Goal: Communication & Community: Answer question/provide support

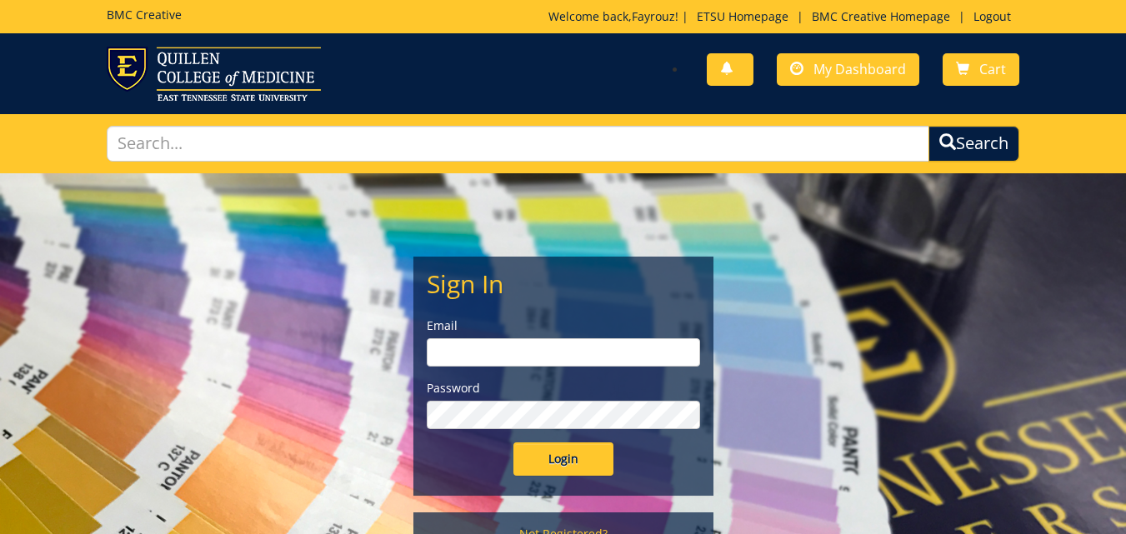
type input "[PERSON_NAME][EMAIL_ADDRESS][DOMAIN_NAME]"
click at [581, 459] on input "Login" at bounding box center [563, 459] width 100 height 33
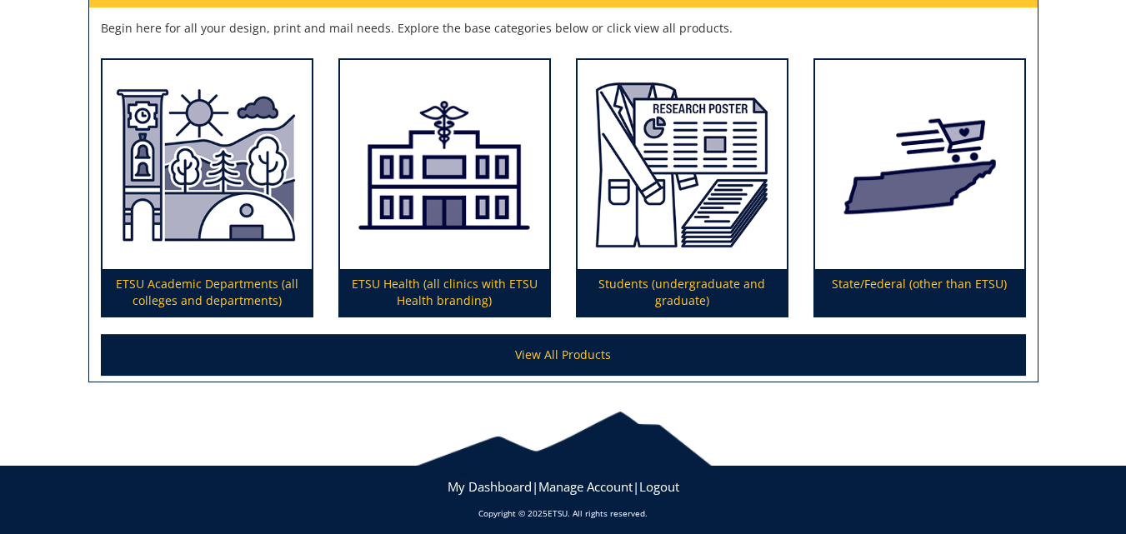
scroll to position [313, 0]
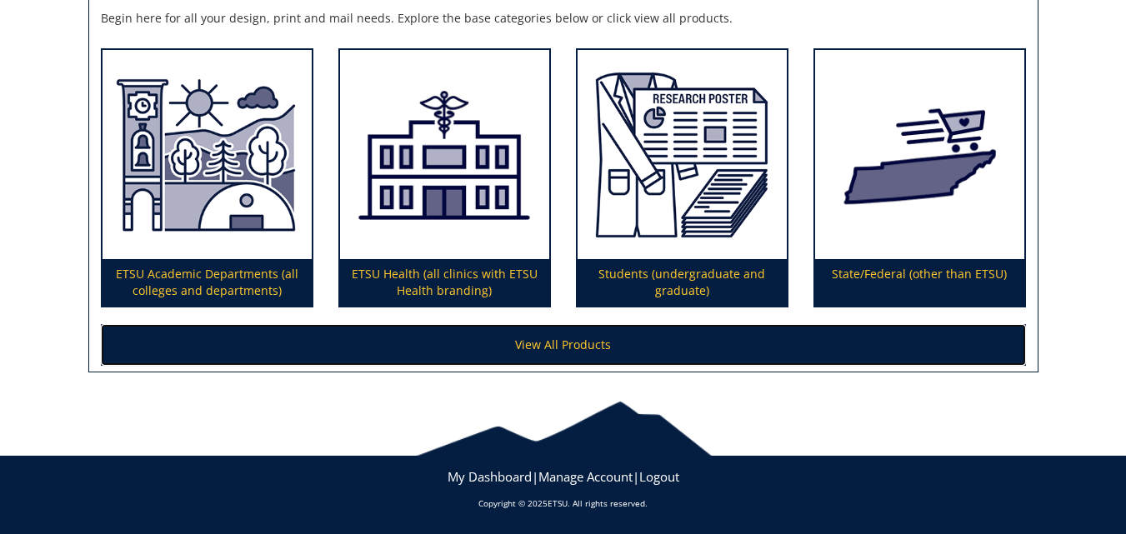
click at [596, 341] on link "View All Products" at bounding box center [563, 345] width 925 height 42
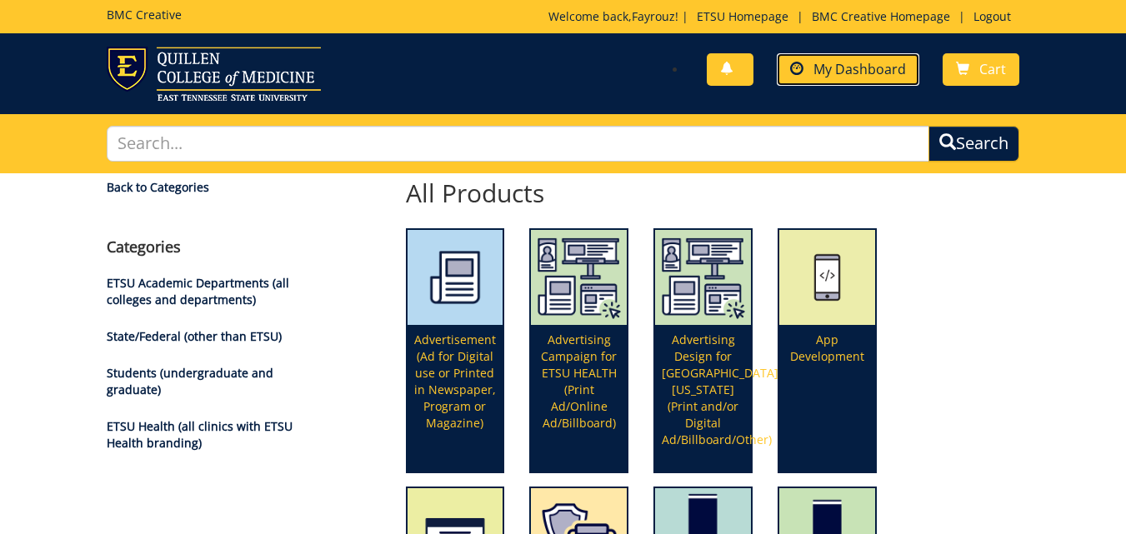
click at [793, 63] on span at bounding box center [796, 69] width 13 height 13
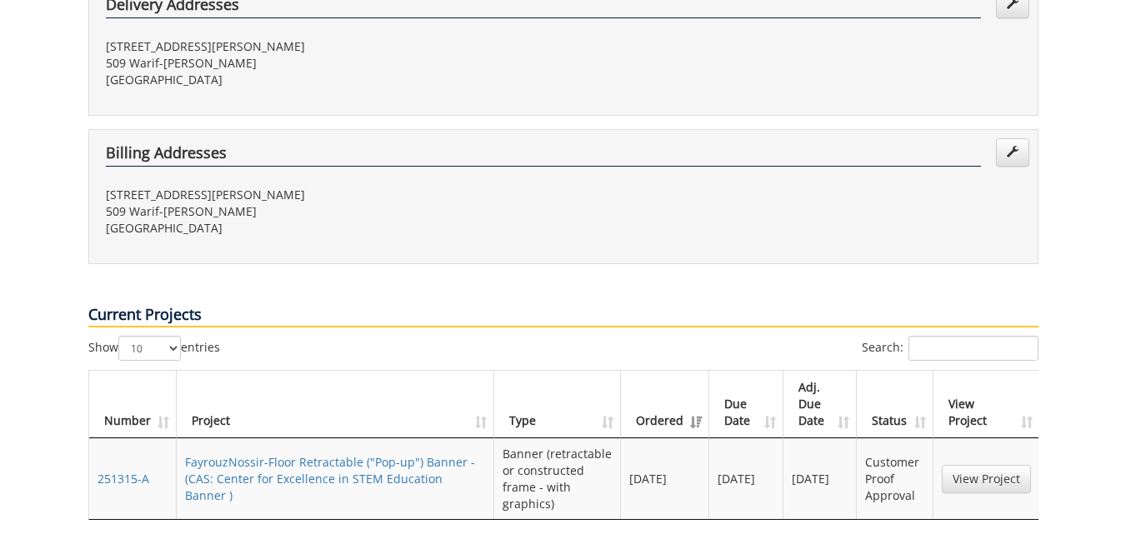
scroll to position [465, 0]
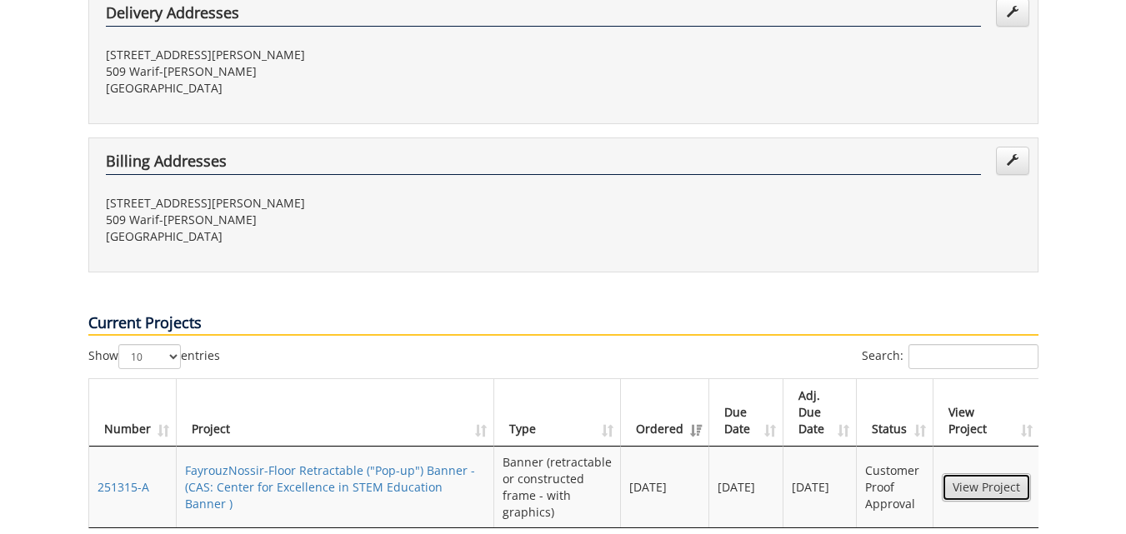
click at [968, 473] on link "View Project" at bounding box center [986, 487] width 89 height 28
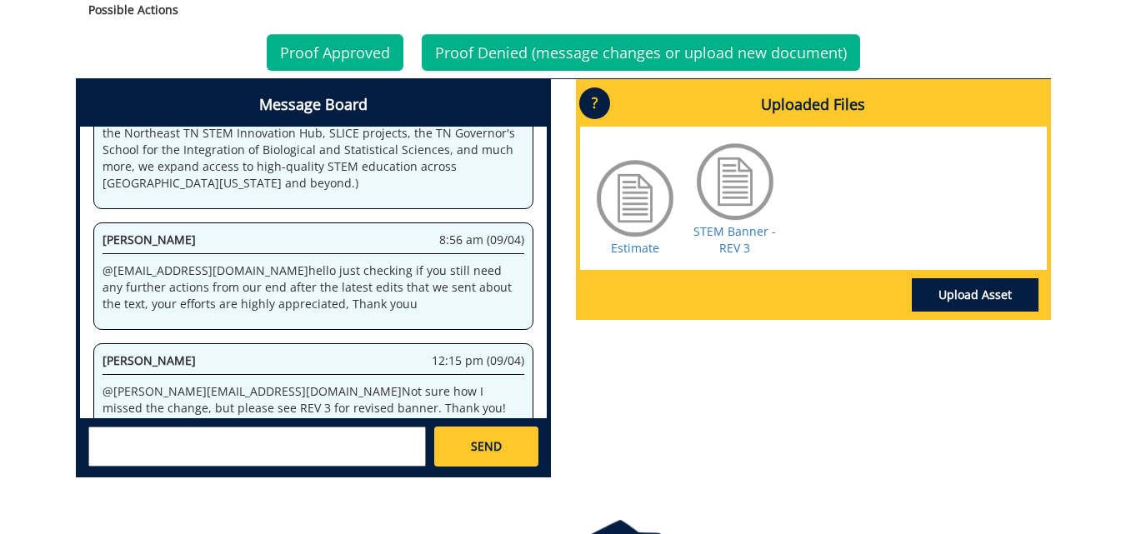
scroll to position [759, 0]
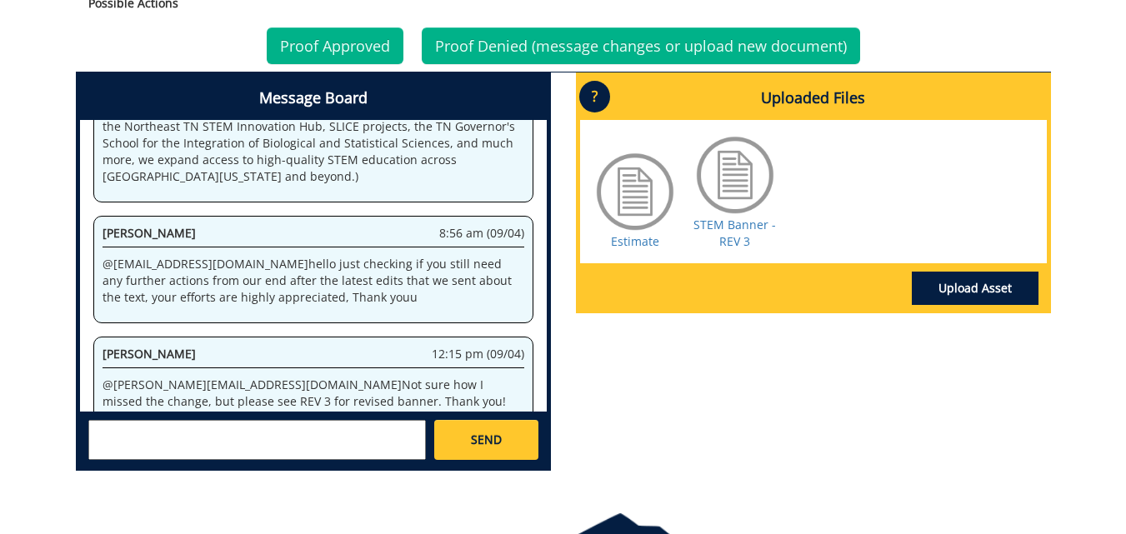
drag, startPoint x: 208, startPoint y: 342, endPoint x: 98, endPoint y: 333, distance: 109.5
click at [98, 441] on div "Fayrouz Nossir 1:02 pm (09/04) @ aresam@etsu.edu you are totally fine! Thank yo…" at bounding box center [313, 495] width 440 height 108
copy p "@ aresam@etsu.edu"
click at [140, 453] on textarea at bounding box center [257, 440] width 338 height 40
paste textarea "@aresam@etsu.edu"
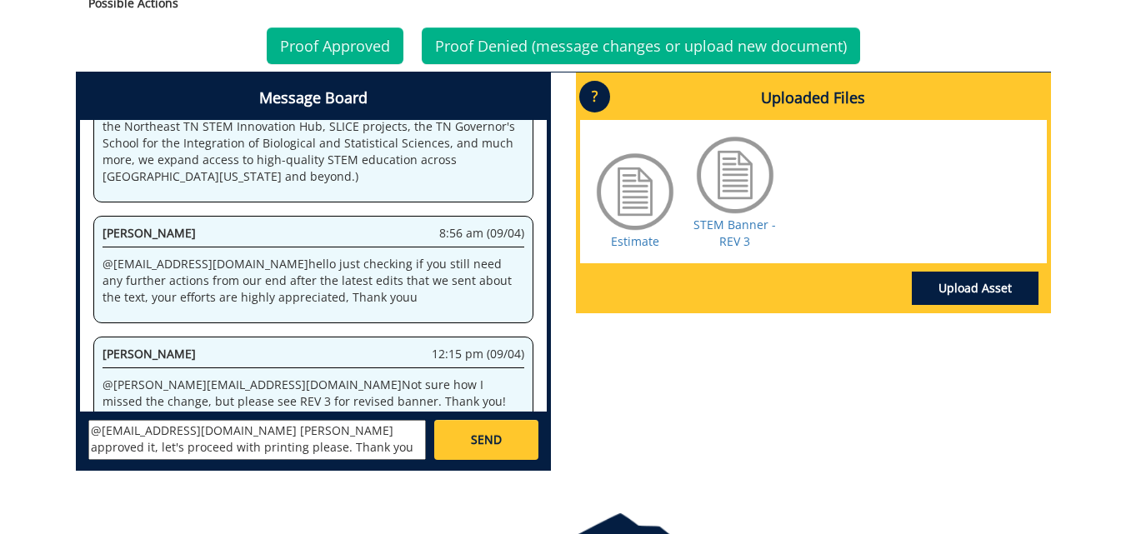
type textarea "@aresam@etsu.edu Dr. Lange approved it, let's proceed with printing please. Tha…"
click at [478, 431] on link "SEND" at bounding box center [485, 440] width 103 height 40
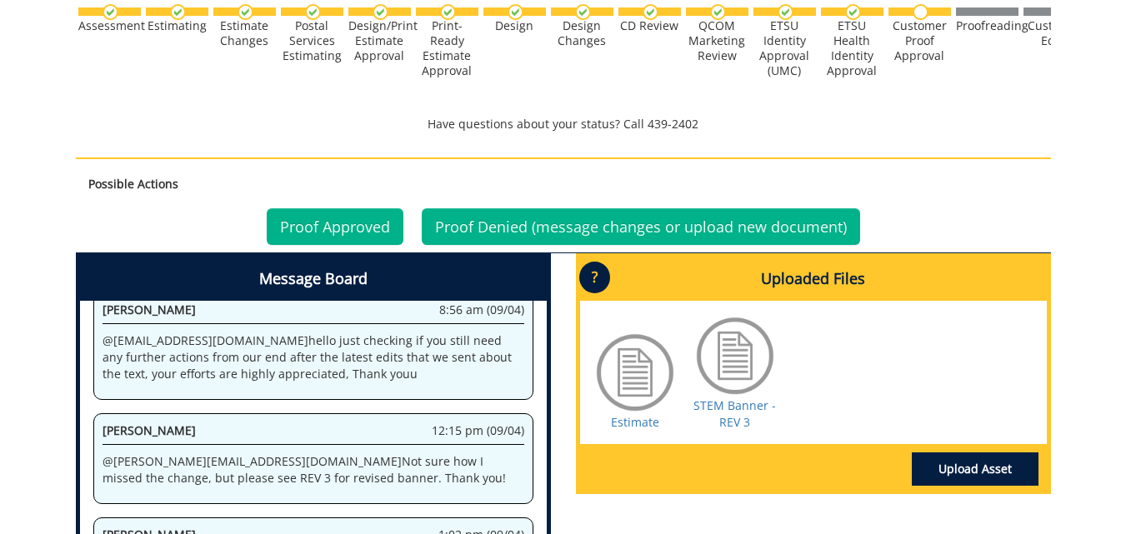
scroll to position [11273, 0]
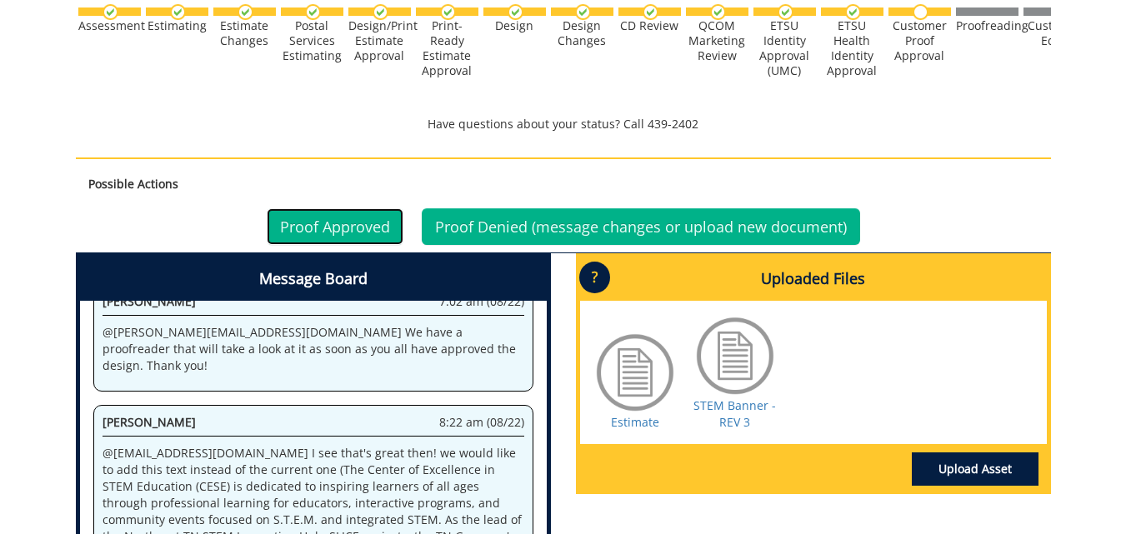
click at [352, 233] on link "Proof Approved" at bounding box center [335, 226] width 137 height 37
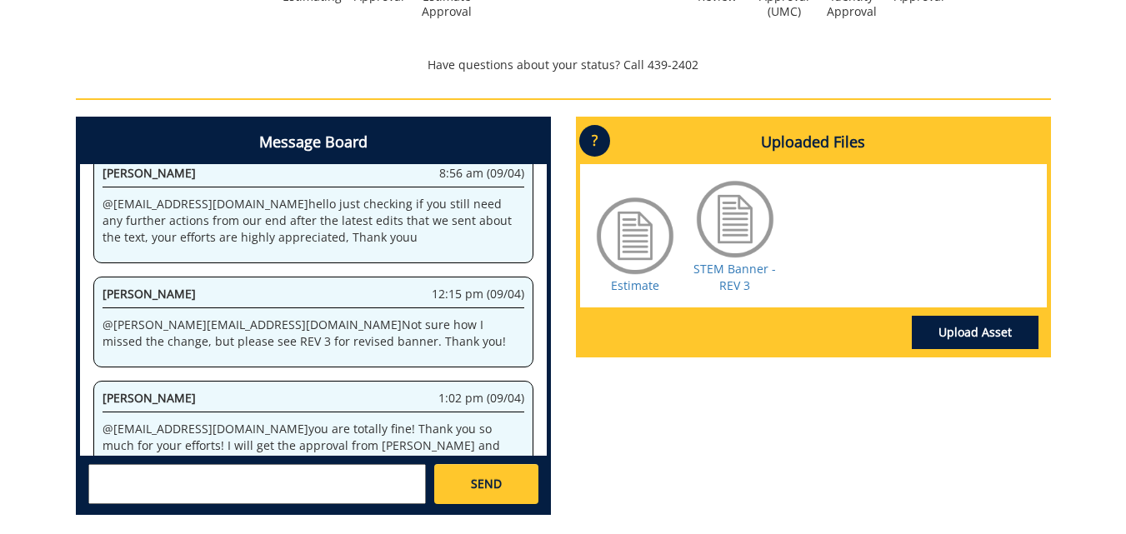
scroll to position [640, 0]
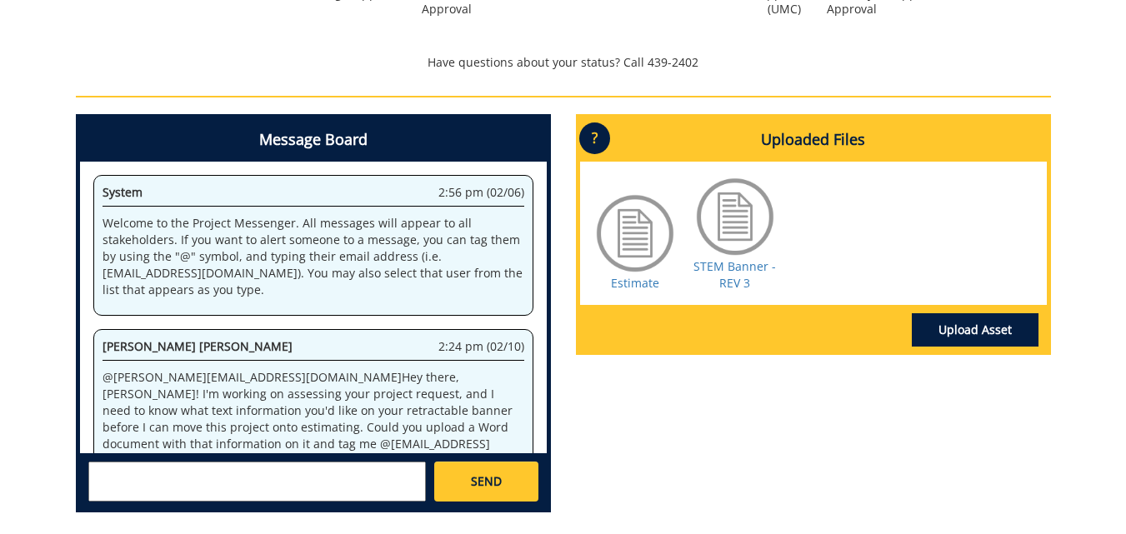
scroll to position [3572, 0]
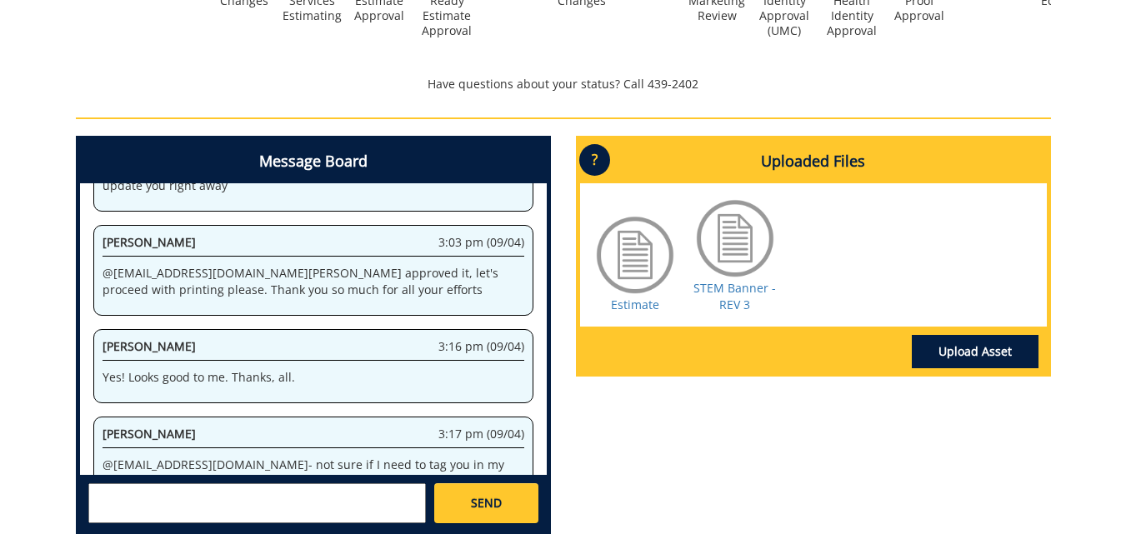
scroll to position [664, 0]
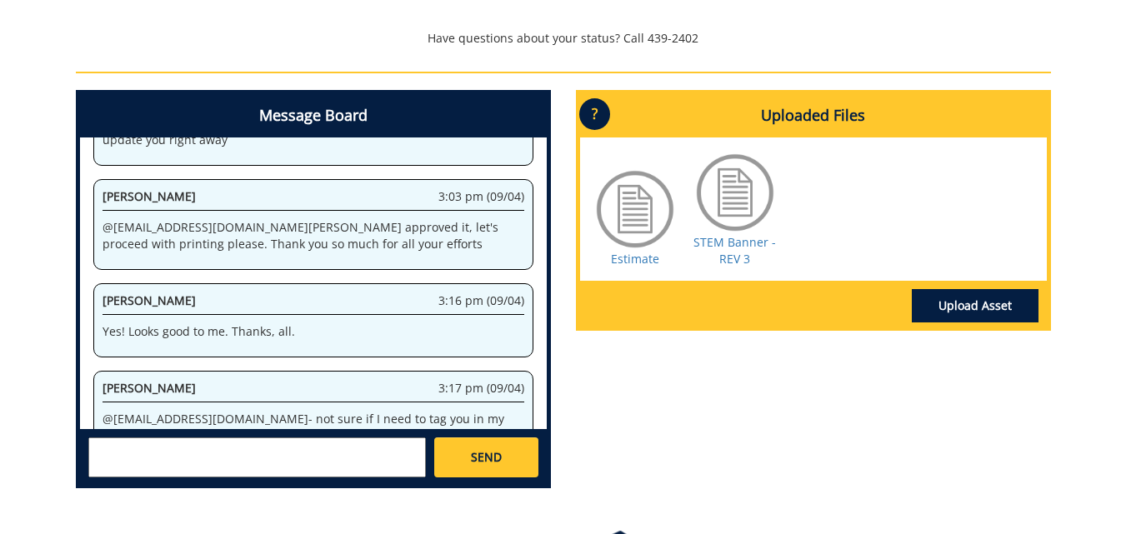
click at [310, 459] on textarea at bounding box center [257, 458] width 338 height 40
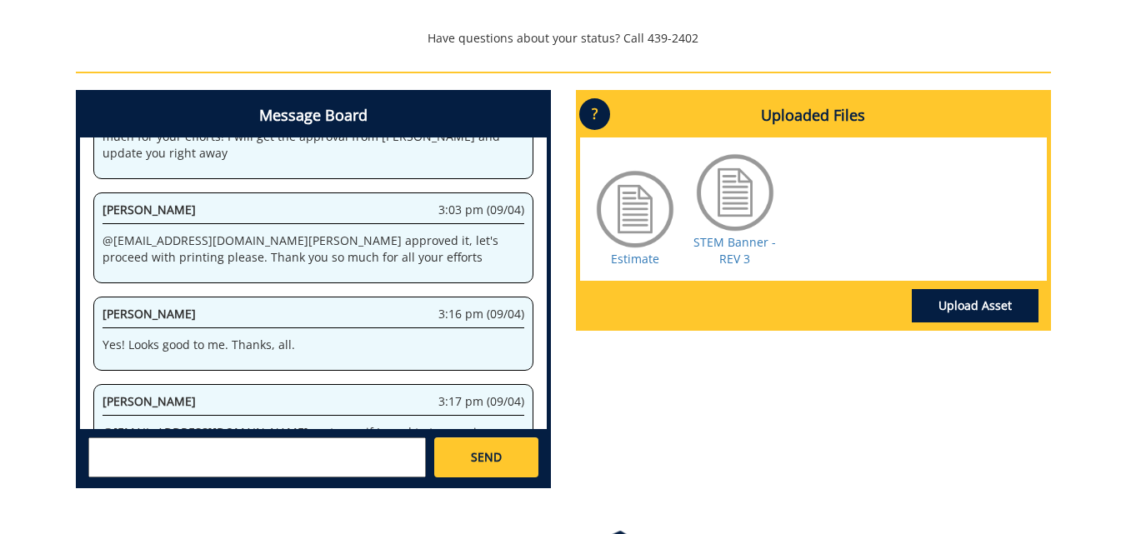
scroll to position [3868, 0]
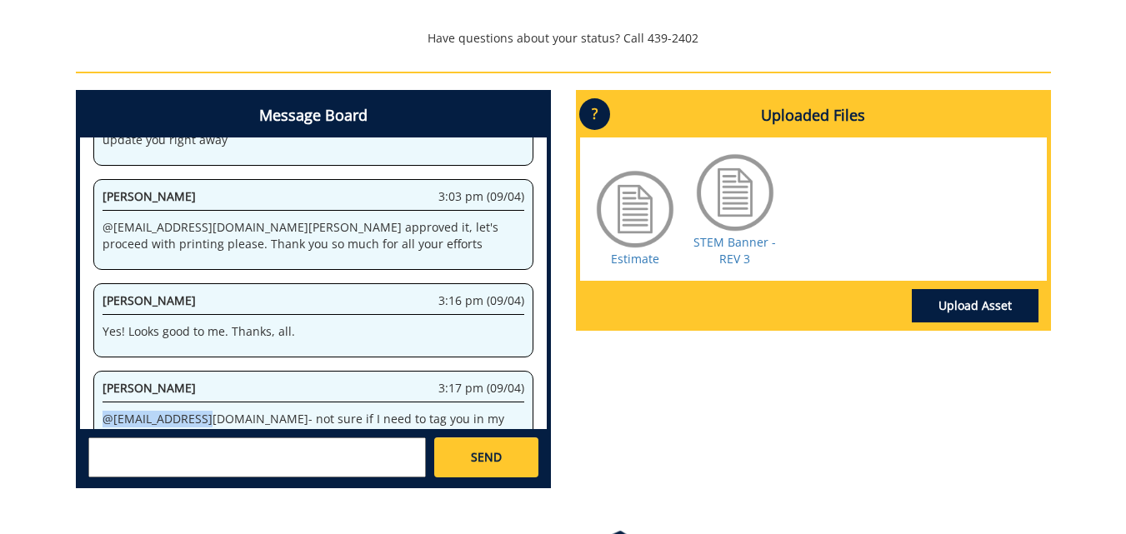
drag, startPoint x: 208, startPoint y: 273, endPoint x: 94, endPoint y: 267, distance: 114.3
click at [94, 371] on div "[PERSON_NAME] 3:17 pm (09/04) @ [EMAIL_ADDRESS][DOMAIN_NAME] - not sure if I ne…" at bounding box center [313, 416] width 440 height 91
copy p "@ [EMAIL_ADDRESS][DOMAIN_NAME]"
click at [248, 457] on textarea at bounding box center [257, 458] width 338 height 40
paste textarea "@[EMAIL_ADDRESS][DOMAIN_NAME]"
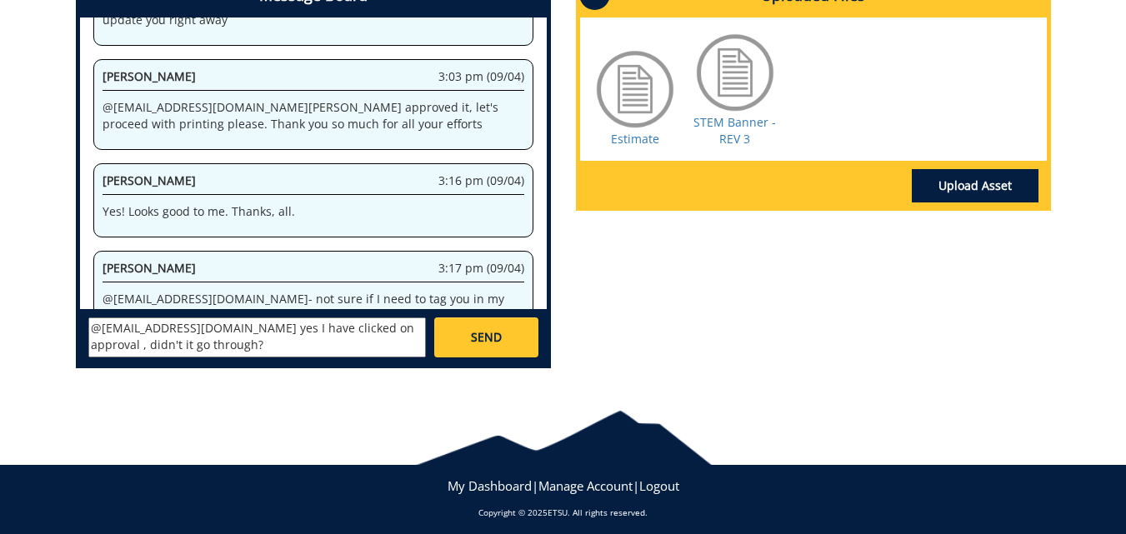
scroll to position [13, 0]
type textarea "@[EMAIL_ADDRESS][DOMAIN_NAME] yes I have clicked on approval , didn't it go thr…"
click at [488, 346] on span "SEND" at bounding box center [486, 337] width 31 height 17
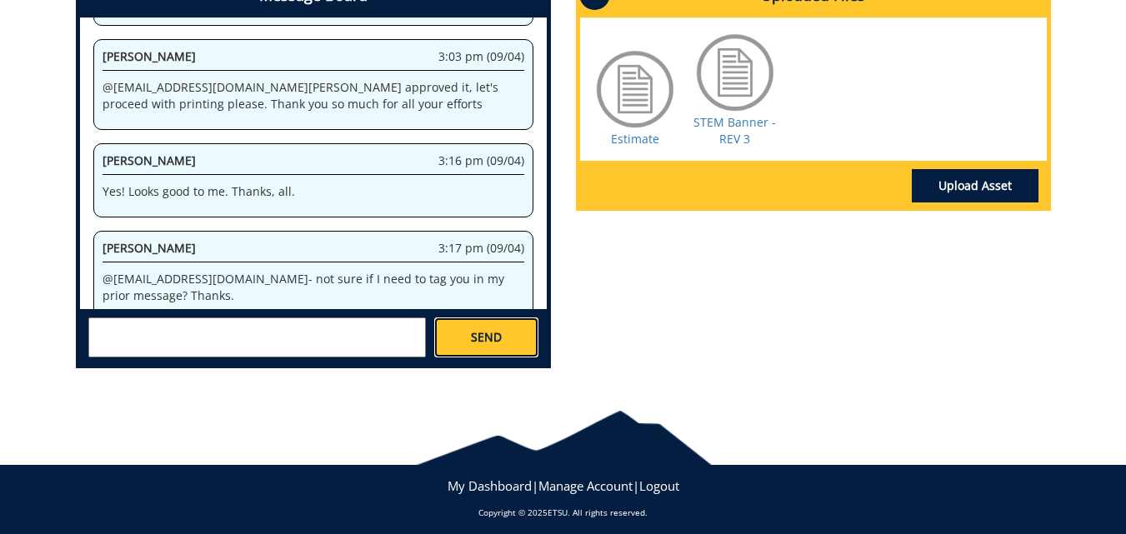
scroll to position [3860, 0]
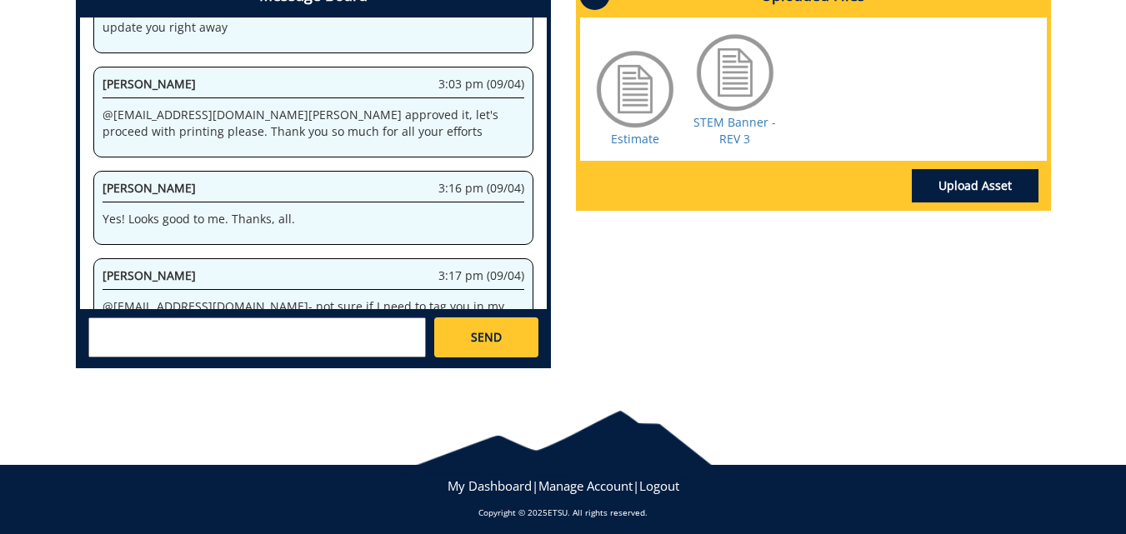
click at [156, 268] on span "[PERSON_NAME]" at bounding box center [149, 276] width 93 height 16
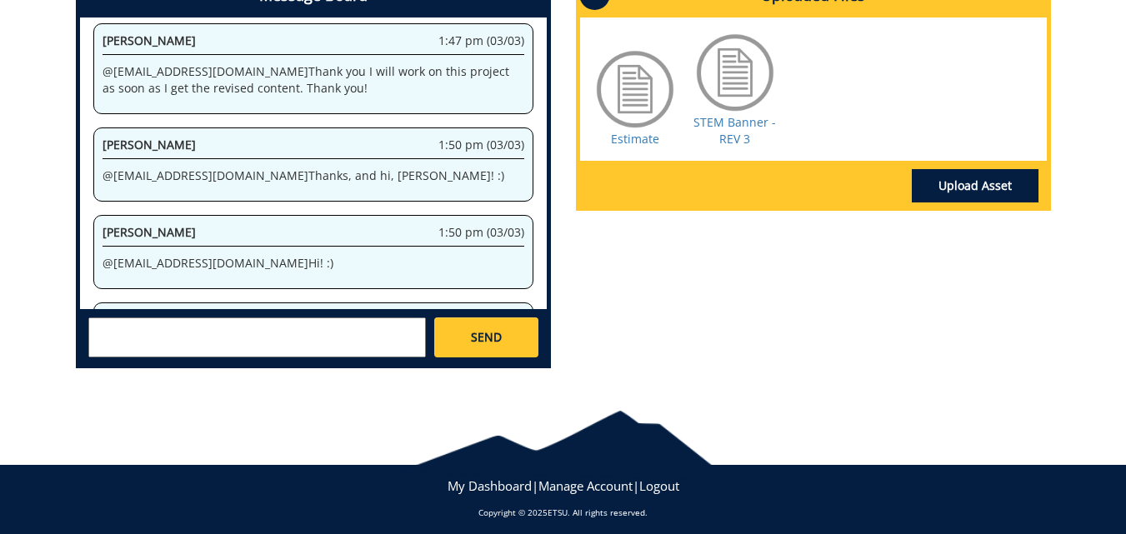
scroll to position [1004, 0]
drag, startPoint x: 208, startPoint y: 230, endPoint x: 103, endPoint y: 220, distance: 105.5
click at [103, 220] on div "[PERSON_NAME] 1:50 pm (03/03) @ [EMAIL_ADDRESS][DOMAIN_NAME] Hi! :)" at bounding box center [313, 251] width 440 height 74
copy p "@ [EMAIL_ADDRESS][DOMAIN_NAME]"
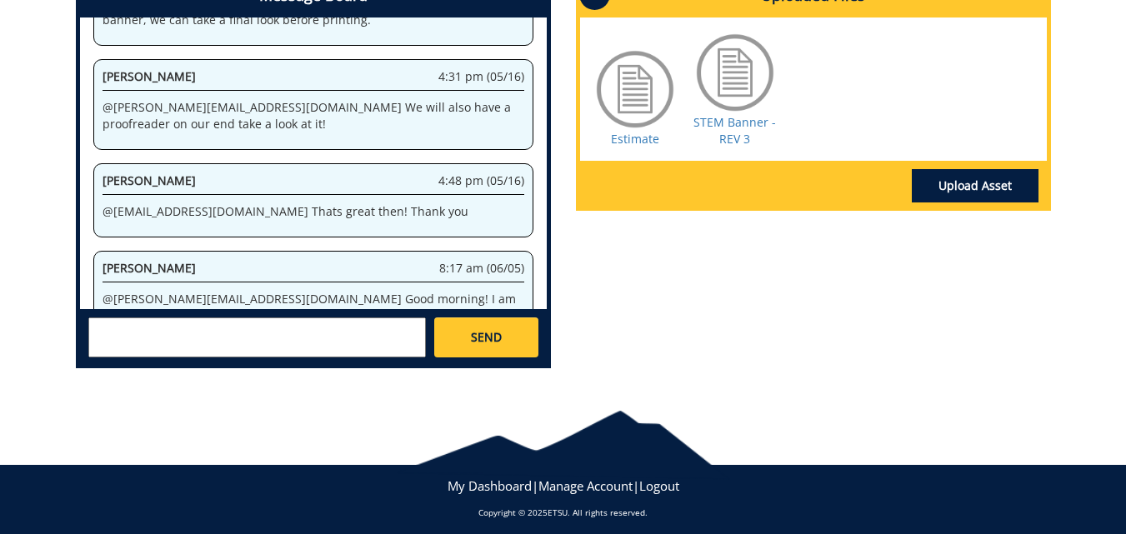
scroll to position [20891, 0]
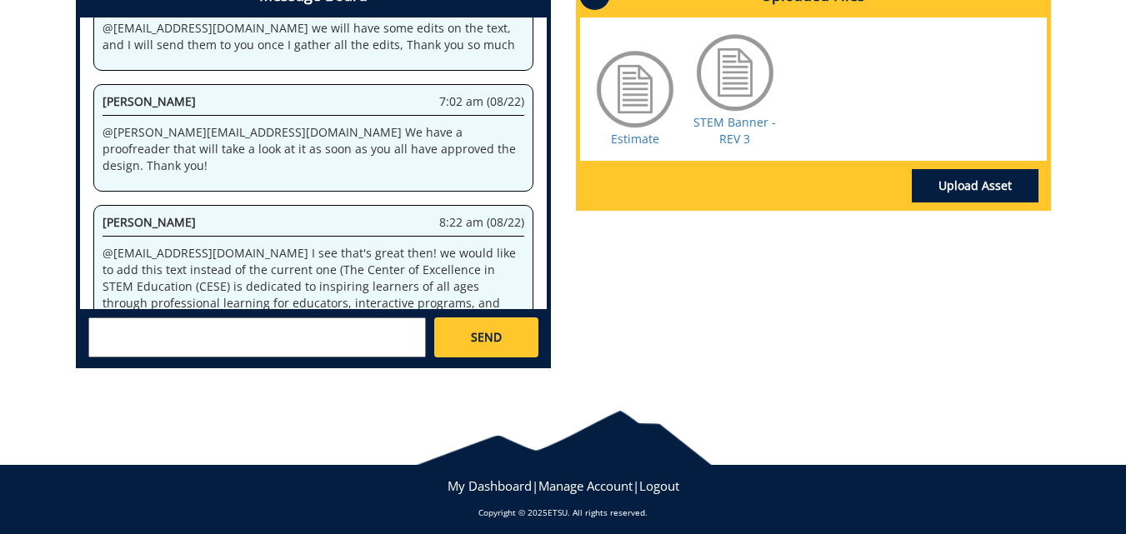
click at [299, 332] on textarea at bounding box center [257, 338] width 338 height 40
paste textarea "@[EMAIL_ADDRESS][DOMAIN_NAME]"
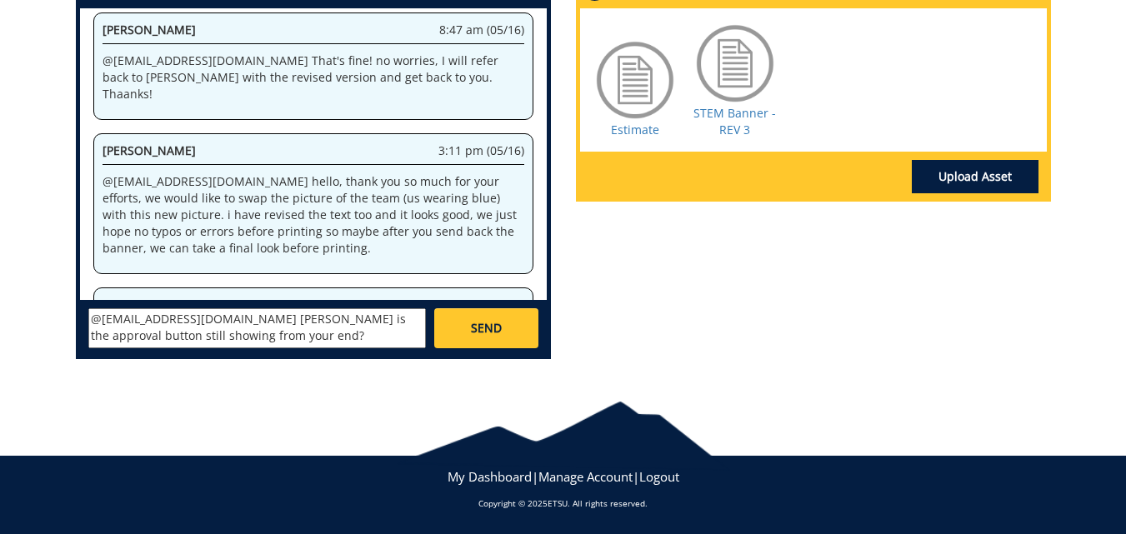
scroll to position [46294, 0]
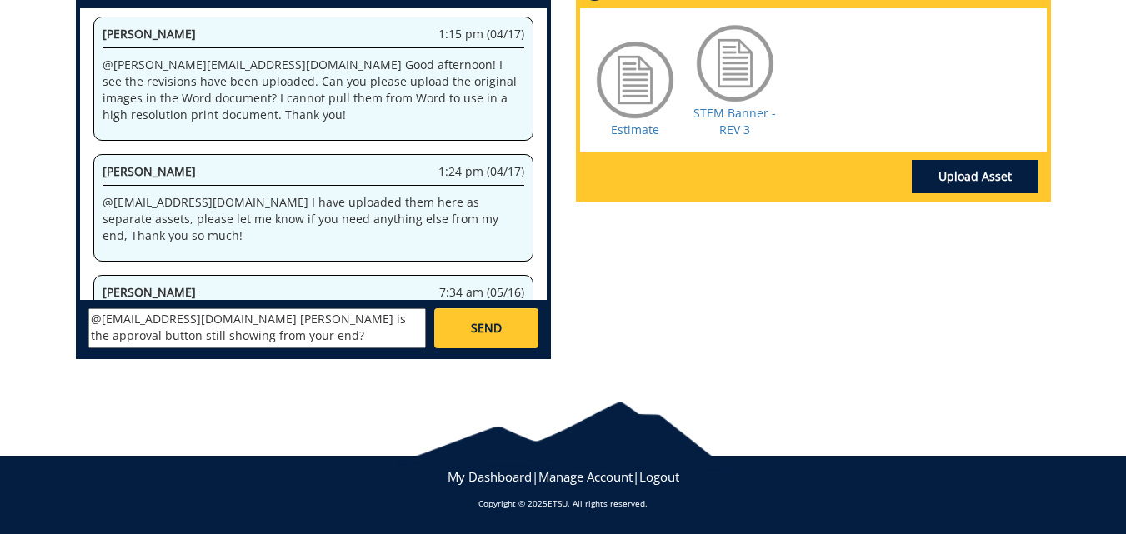
click at [260, 319] on textarea "@[EMAIL_ADDRESS][DOMAIN_NAME] [PERSON_NAME] is the approval button still showin…" at bounding box center [257, 328] width 338 height 40
click at [378, 322] on textarea "@[EMAIL_ADDRESS][DOMAIN_NAME] [PERSON_NAME] if the approval button still showin…" at bounding box center [257, 328] width 338 height 40
click at [225, 335] on textarea "@[EMAIL_ADDRESS][DOMAIN_NAME] [PERSON_NAME] if the approval button is still sho…" at bounding box center [257, 328] width 338 height 40
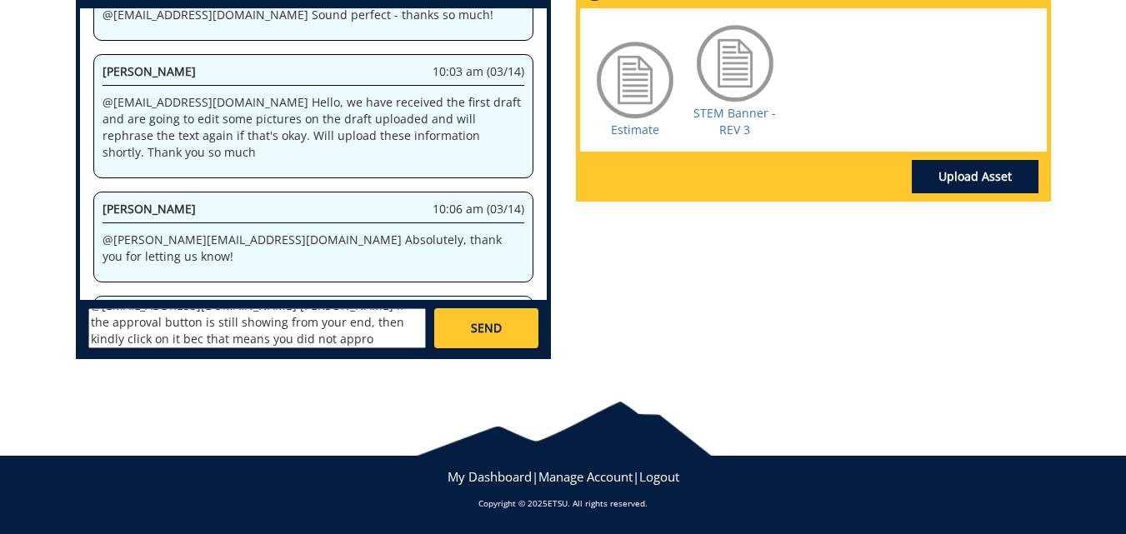
scroll to position [63230, 0]
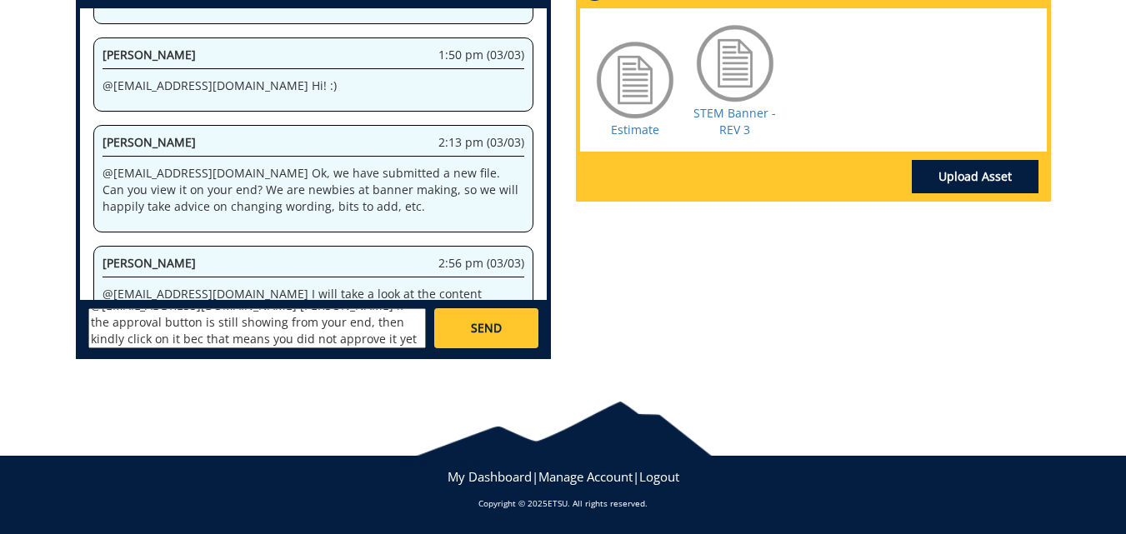
click at [356, 326] on textarea "@[EMAIL_ADDRESS][DOMAIN_NAME] [PERSON_NAME] if the approval button is still sho…" at bounding box center [257, 328] width 338 height 40
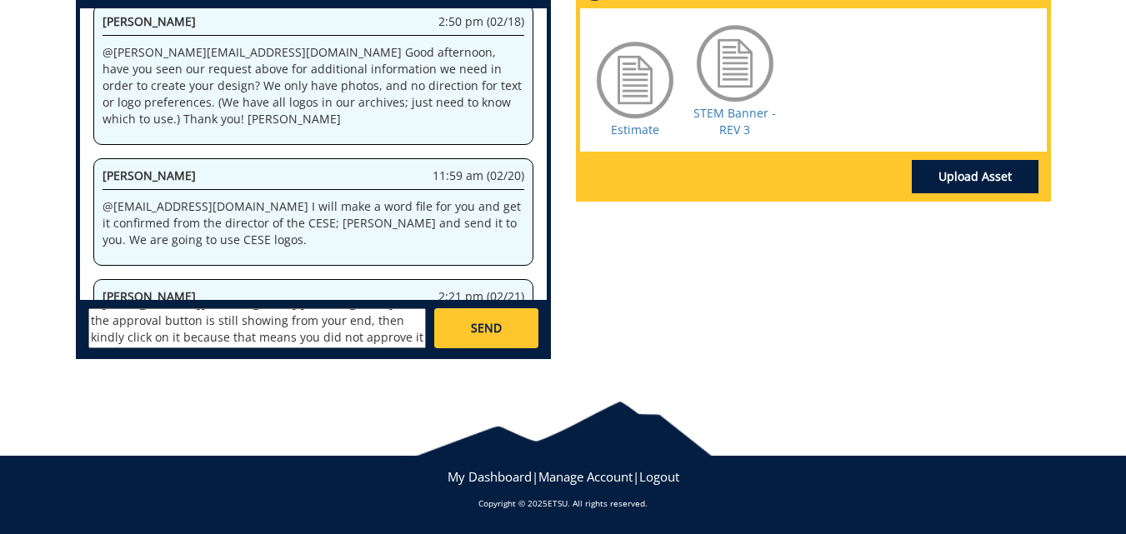
scroll to position [0, 0]
drag, startPoint x: 289, startPoint y: 341, endPoint x: 75, endPoint y: 318, distance: 215.4
click at [76, 318] on div "Message Board System 2:56 pm (02/06) Welcome to the Project Messenger. All mess…" at bounding box center [313, 160] width 475 height 398
click at [204, 322] on textarea "@[EMAIL_ADDRESS][DOMAIN_NAME] [PERSON_NAME] if the approval button is still sho…" at bounding box center [257, 328] width 338 height 40
click at [203, 319] on textarea "@[EMAIL_ADDRESS][DOMAIN_NAME] [PERSON_NAME] if the approval button is still sho…" at bounding box center [257, 328] width 338 height 40
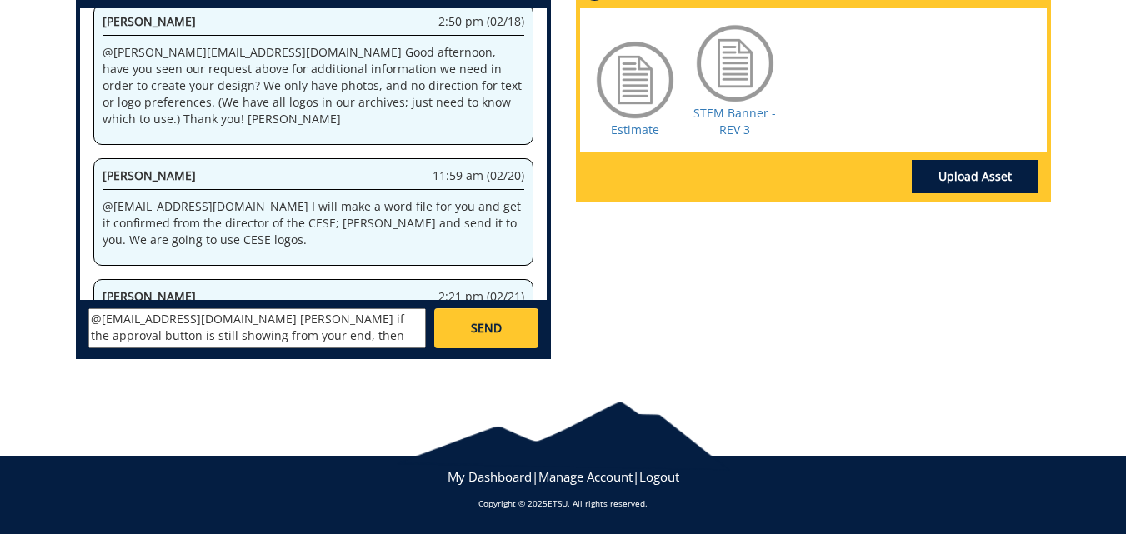
scroll to position [15, 0]
drag, startPoint x: 201, startPoint y: 318, endPoint x: 290, endPoint y: 360, distance: 98.4
click at [290, 360] on div "Message Board System 2:56 pm (02/06) Welcome to the Project Messenger. All mess…" at bounding box center [313, 167] width 500 height 412
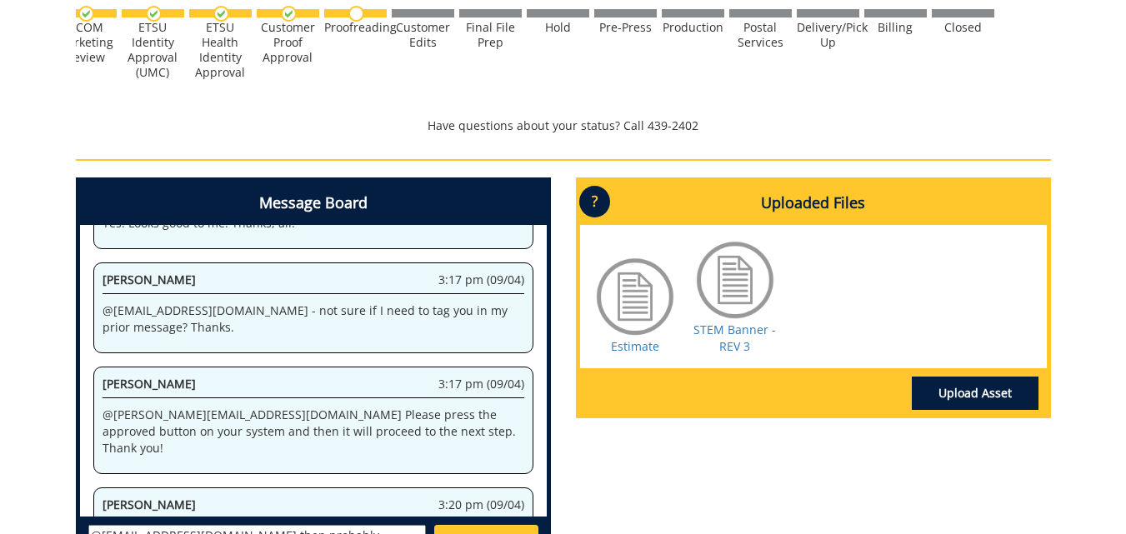
scroll to position [793, 0]
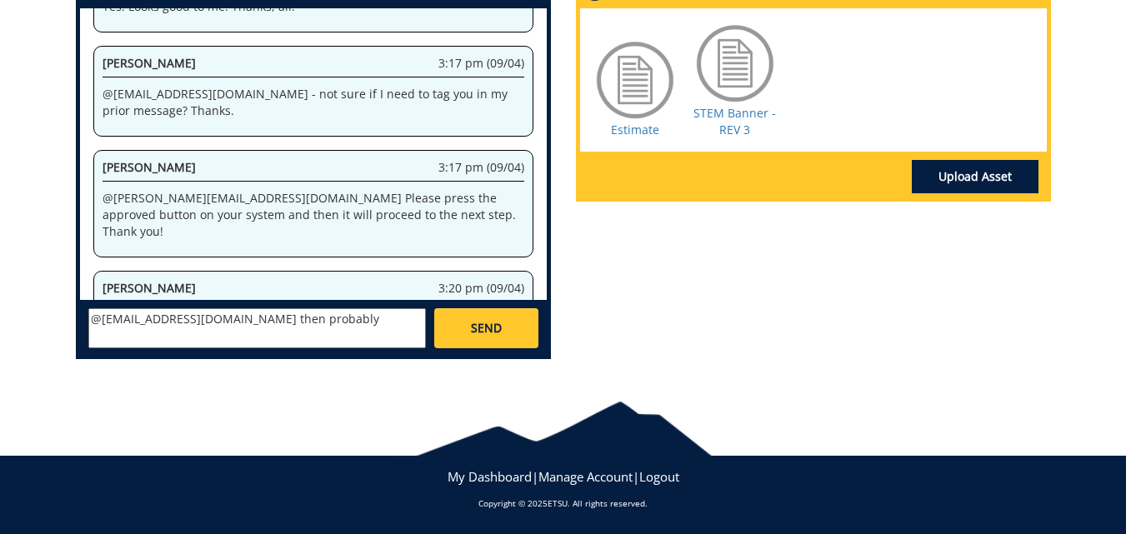
drag, startPoint x: 208, startPoint y: 262, endPoint x: 89, endPoint y: 262, distance: 119.2
click at [89, 262] on div "System 2:56 pm (02/06) Welcome to the Project Messenger. All messages will appe…" at bounding box center [313, 154] width 467 height 292
copy p "@[EMAIL_ADDRESS][DOMAIN_NAME]"
drag, startPoint x: 199, startPoint y: 319, endPoint x: 289, endPoint y: 322, distance: 90.0
click at [289, 322] on textarea "@[EMAIL_ADDRESS][DOMAIN_NAME] then probably" at bounding box center [257, 328] width 338 height 40
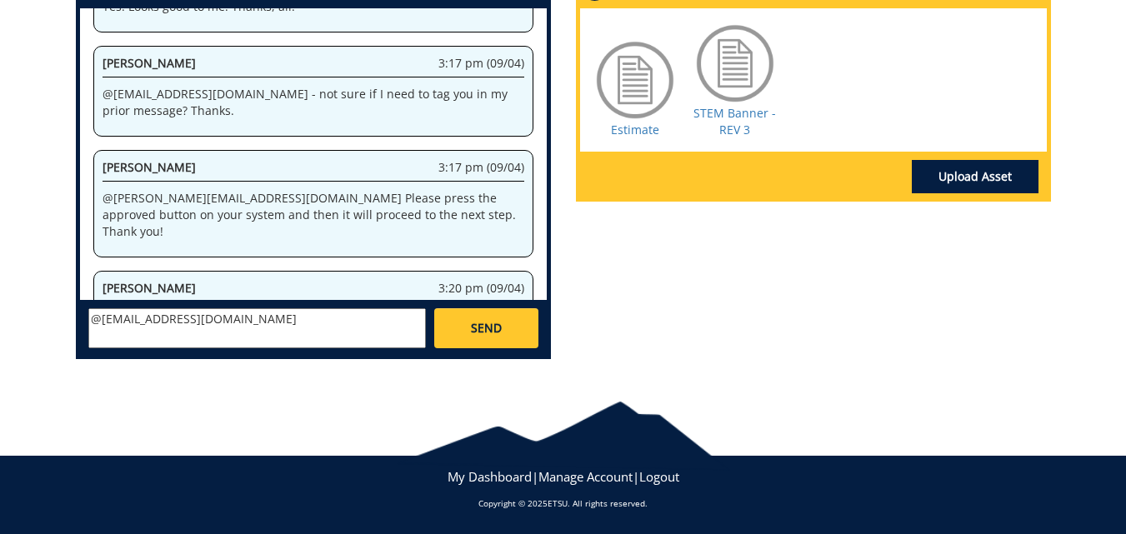
paste textarea "@[EMAIL_ADDRESS][DOMAIN_NAME]"
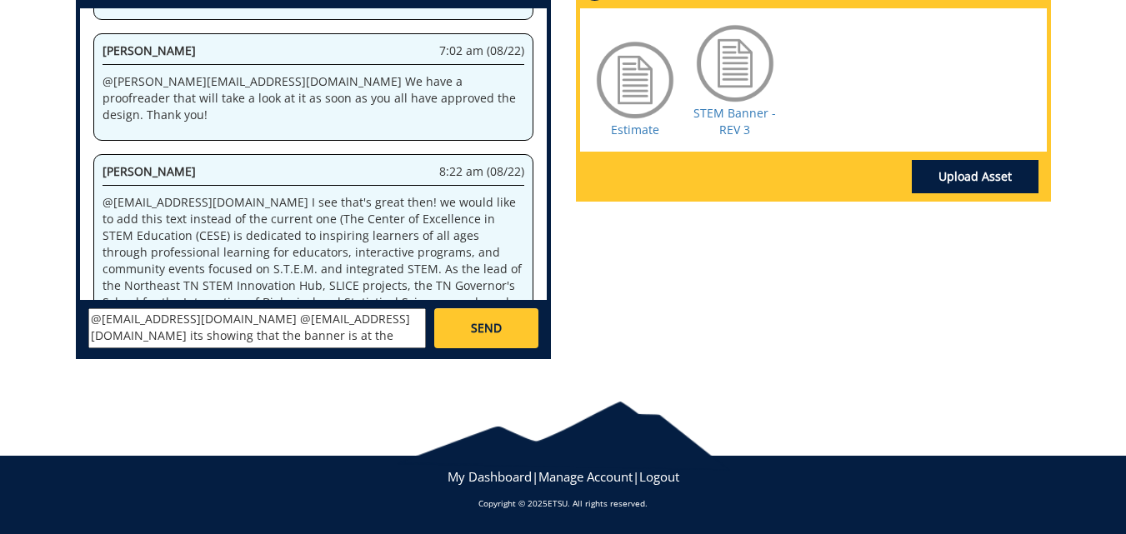
scroll to position [123729, 0]
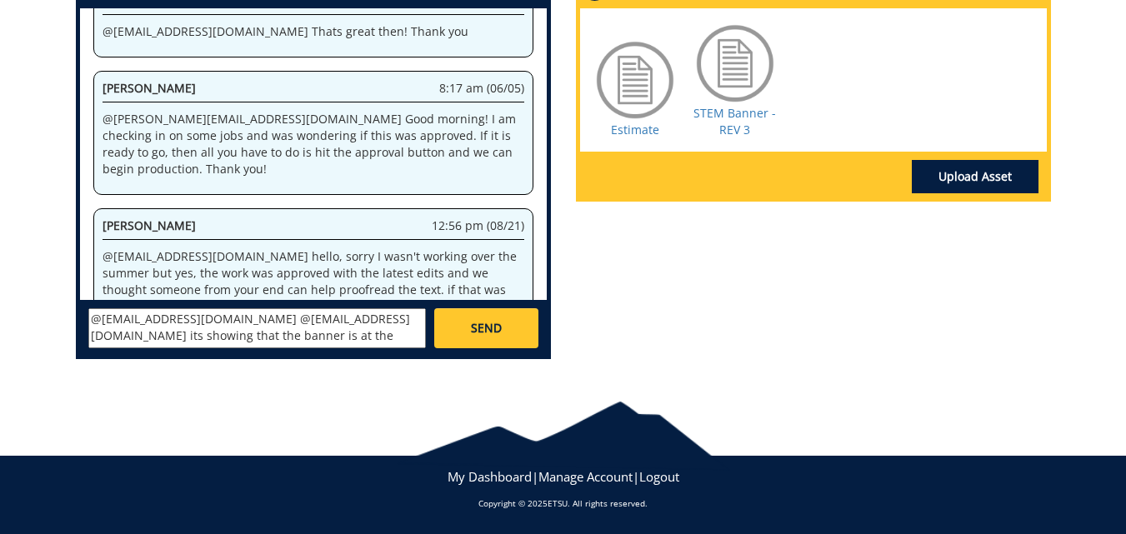
drag, startPoint x: 197, startPoint y: 321, endPoint x: 79, endPoint y: 309, distance: 118.1
click at [80, 309] on div "[PERSON_NAME] [EMAIL_ADDRESS][DOMAIN_NAME] [PERSON_NAME] [EMAIL_ADDRESS][DOMAIN…" at bounding box center [313, 327] width 467 height 55
click at [222, 335] on textarea "@[EMAIL_ADDRESS][DOMAIN_NAME] its showing that the banner is at the proofreadin…" at bounding box center [257, 328] width 338 height 40
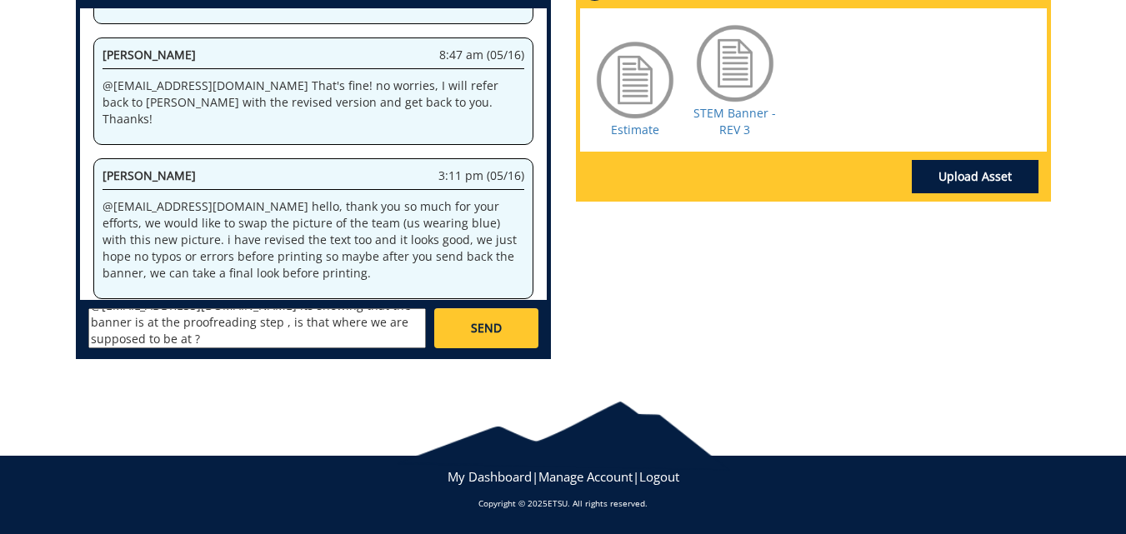
scroll to position [15, 0]
type textarea "@[EMAIL_ADDRESS][DOMAIN_NAME] its showing that the banner is at the proofreadin…"
click at [476, 333] on span "SEND" at bounding box center [486, 328] width 31 height 17
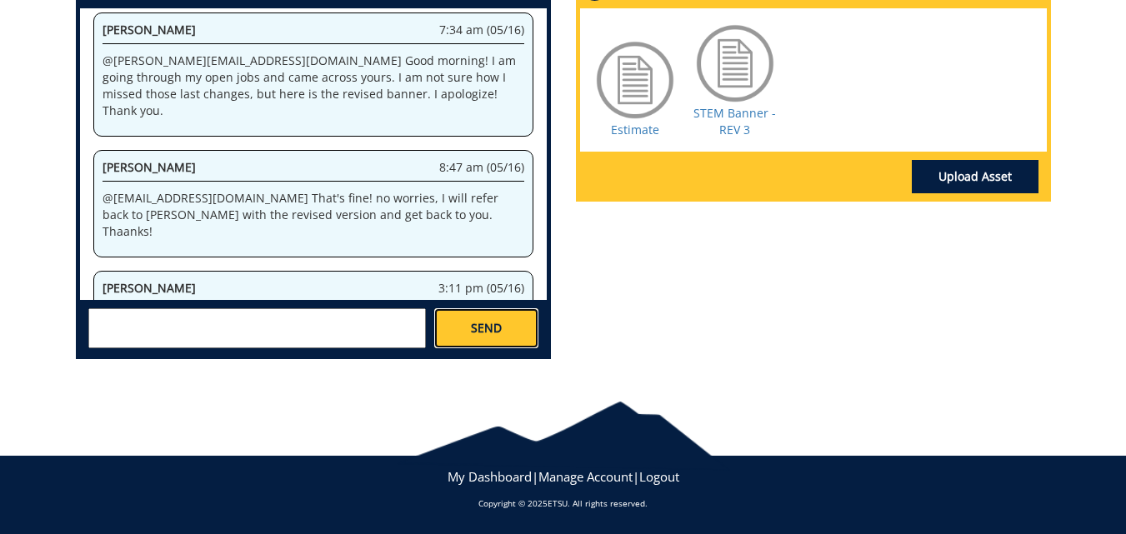
scroll to position [145648, 0]
